Goal: Task Accomplishment & Management: Complete application form

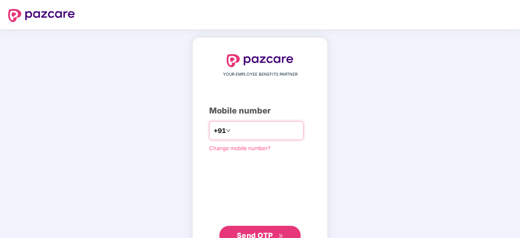
scroll to position [31, 0]
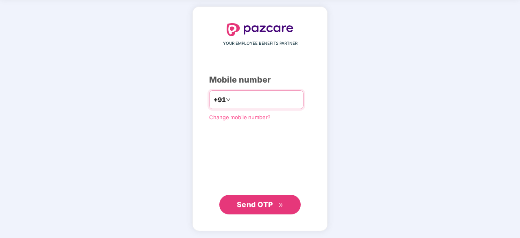
type input "**********"
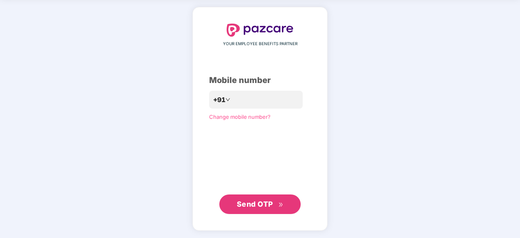
click at [263, 202] on span "Send OTP" at bounding box center [255, 204] width 36 height 9
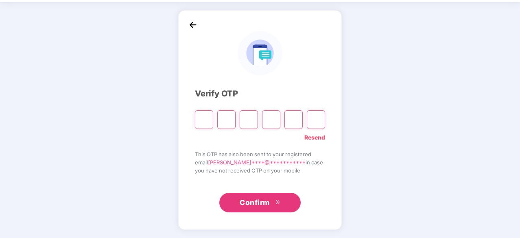
scroll to position [27, 0]
type input "*"
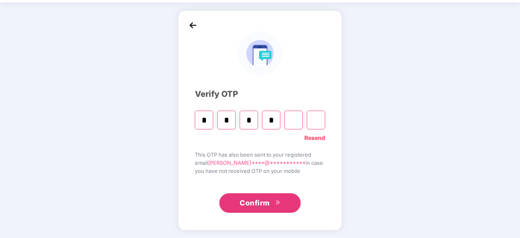
type input "*"
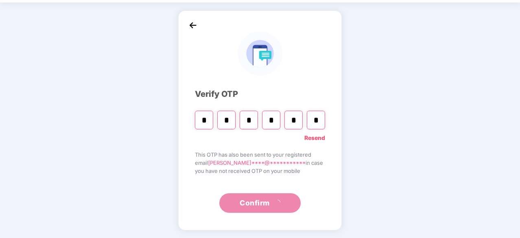
scroll to position [0, 0]
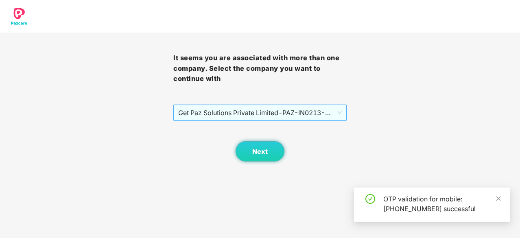
click at [209, 116] on span "Get Paz Solutions Private Limited - PAZ-IN0213 - EMPLOYEE" at bounding box center [260, 112] width 164 height 15
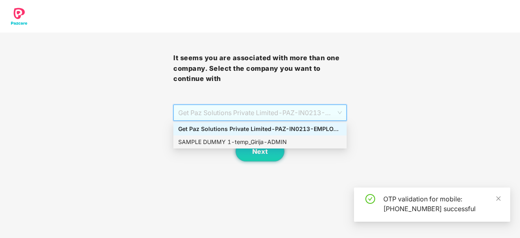
click at [200, 144] on div "SAMPLE DUMMY 1 - temp_Girija - ADMIN" at bounding box center [260, 142] width 164 height 9
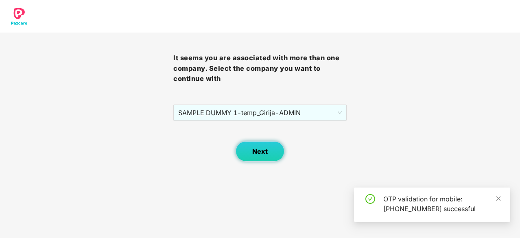
click at [269, 144] on button "Next" at bounding box center [260, 151] width 49 height 20
